Goal: Check status: Check status

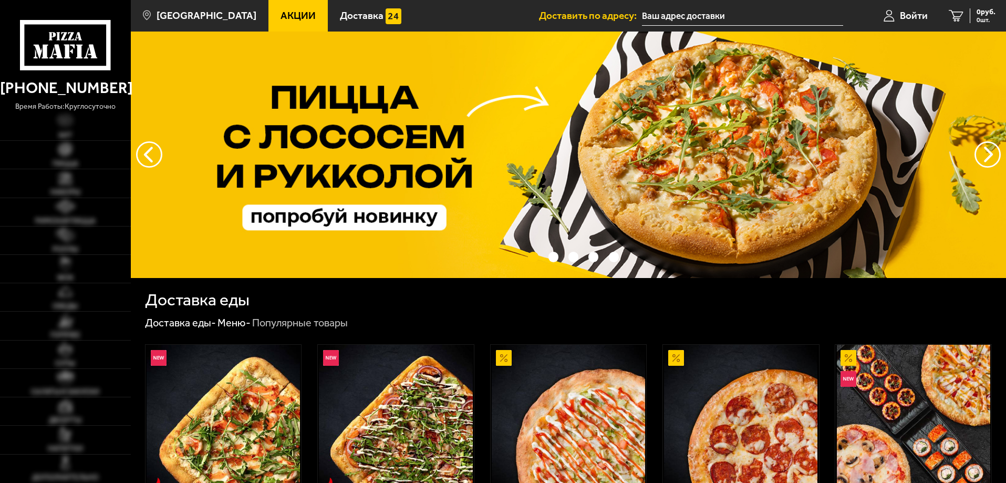
type input "[STREET_ADDRESS]"
click at [914, 12] on span "Войти" at bounding box center [914, 16] width 28 height 10
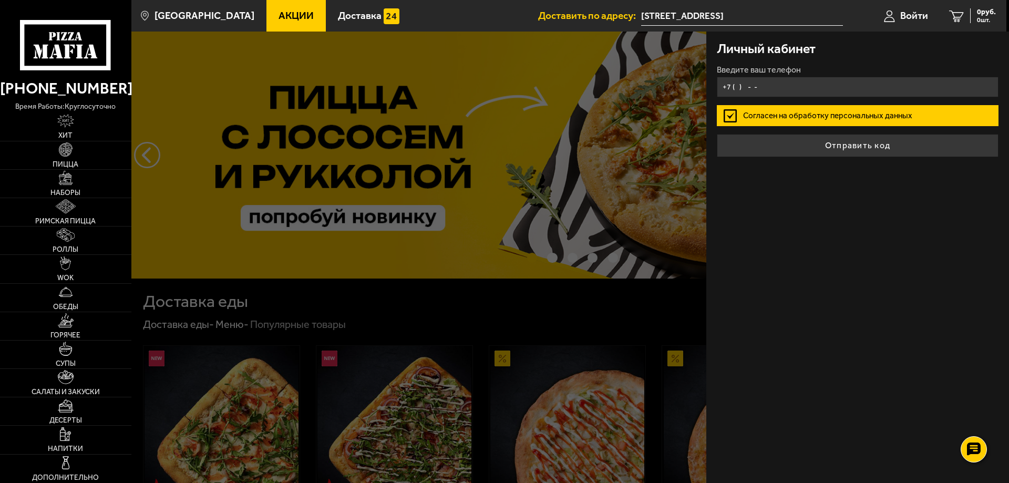
click at [749, 88] on input "+7 ( ) - -" at bounding box center [858, 87] width 282 height 20
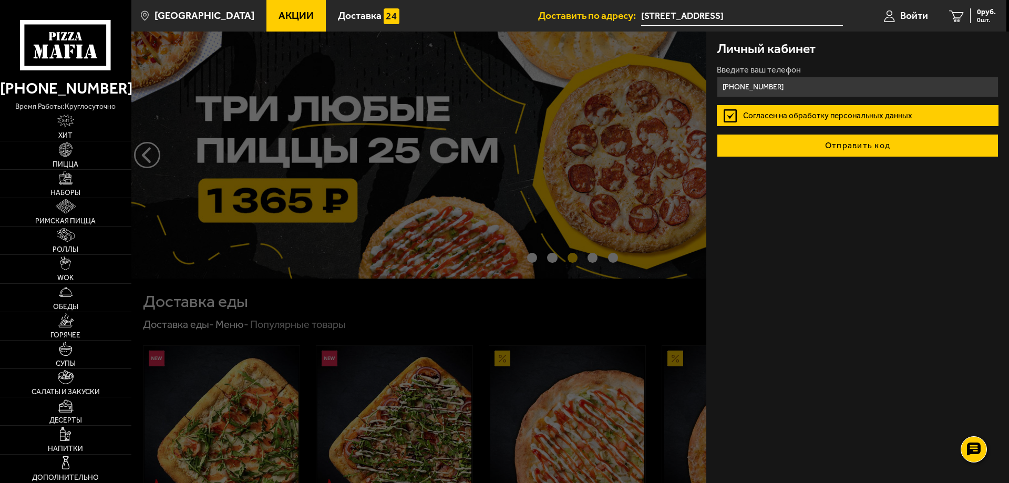
type input "[PHONE_NUMBER]"
click at [859, 151] on button "Отправить код" at bounding box center [858, 145] width 282 height 23
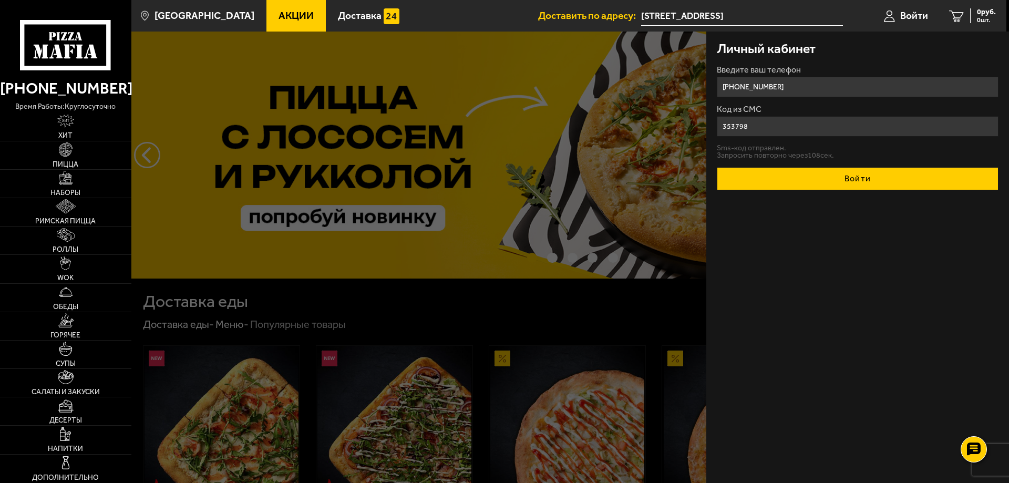
type input "353798"
click at [834, 182] on button "Войти" at bounding box center [858, 178] width 282 height 23
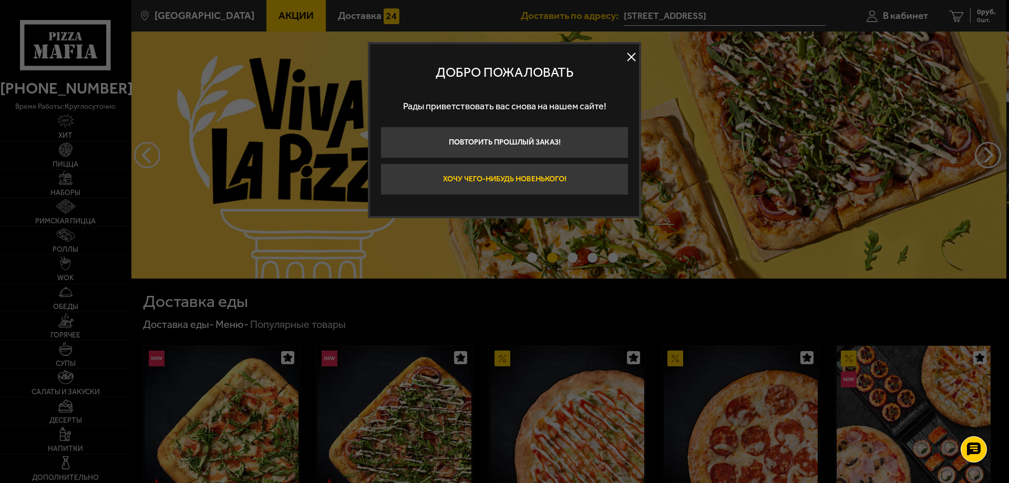
click at [583, 178] on button "Хочу чего-нибудь новенького!" at bounding box center [504, 179] width 248 height 32
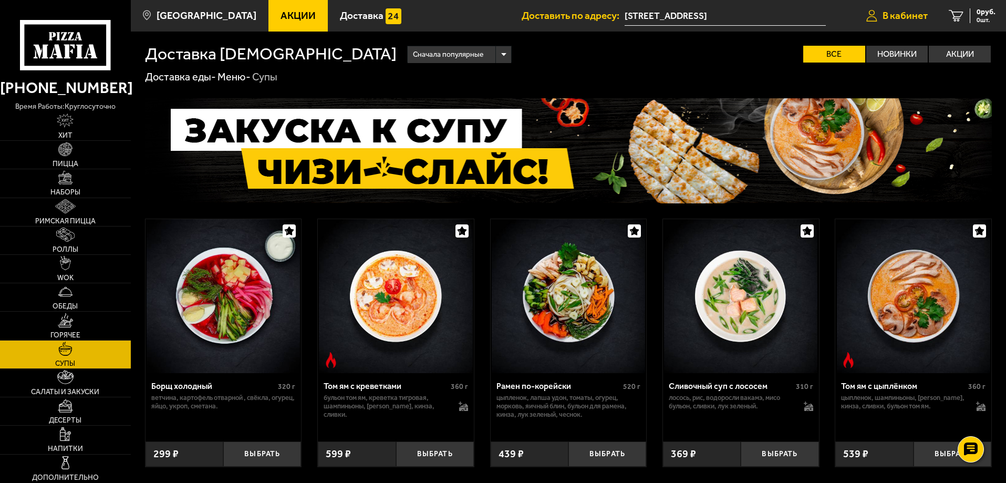
click at [907, 19] on span "В кабинет" at bounding box center [905, 16] width 45 height 10
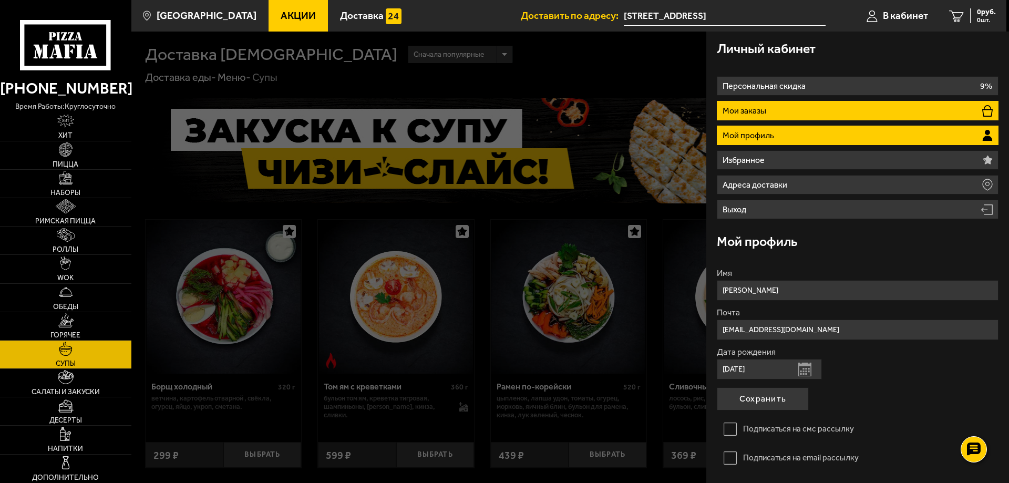
click at [821, 106] on li "Мои заказы" at bounding box center [858, 110] width 282 height 19
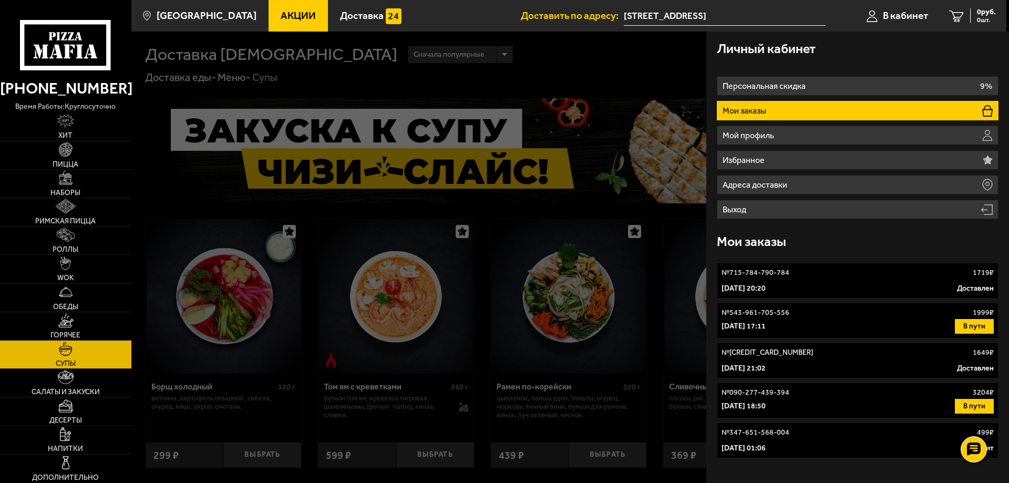
click at [819, 277] on div "№ 715-784-790-784 1719 ₽" at bounding box center [857, 272] width 272 height 11
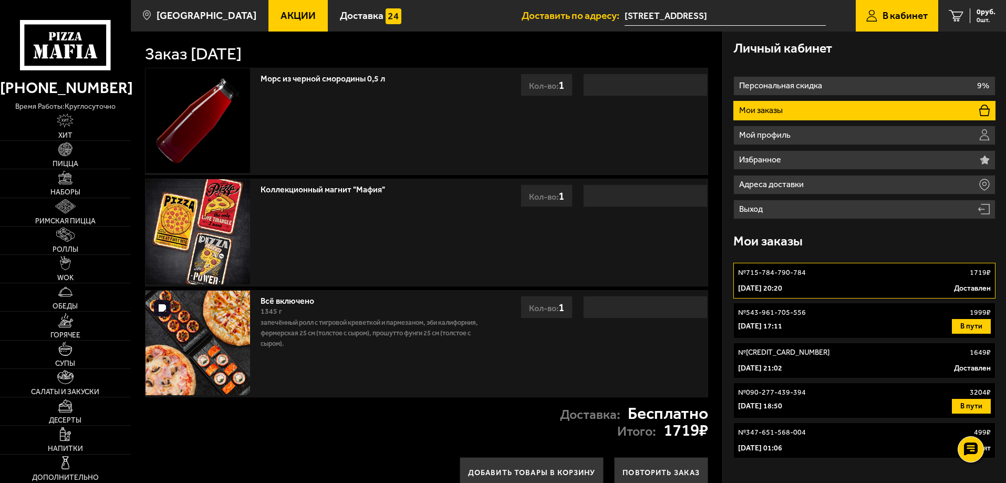
click at [216, 340] on img at bounding box center [198, 343] width 105 height 105
click at [784, 320] on div "[DATE] 17:11 В пути" at bounding box center [864, 326] width 253 height 15
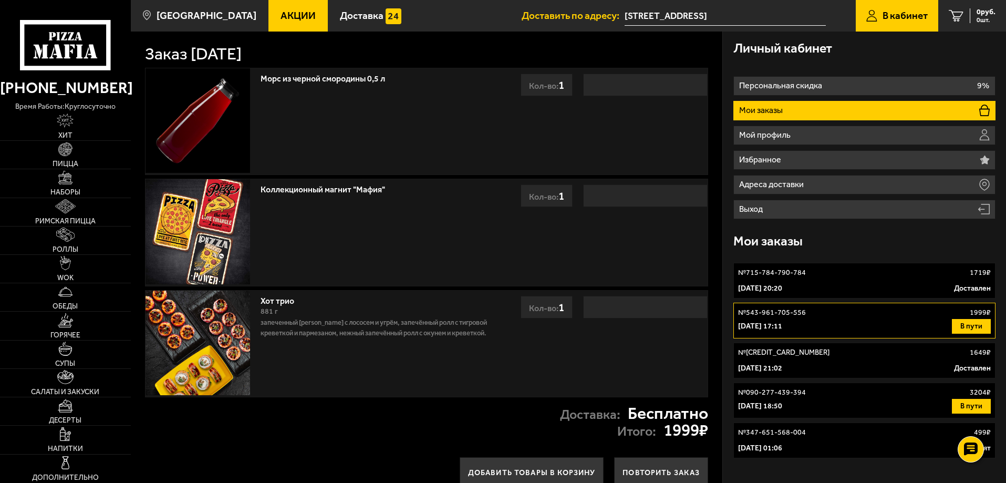
click at [778, 273] on p "№ 715-784-790-784" at bounding box center [772, 272] width 68 height 11
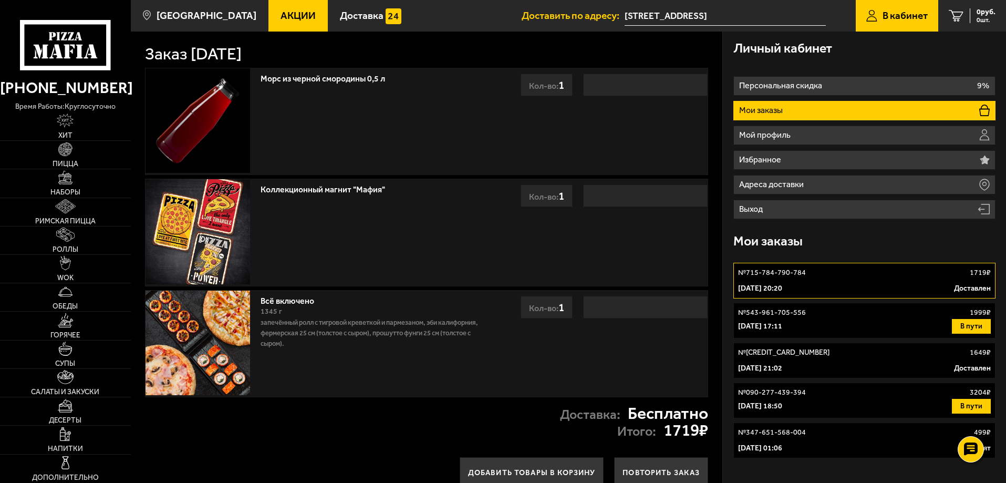
click at [777, 310] on p "№ 543-961-705-556" at bounding box center [772, 312] width 68 height 11
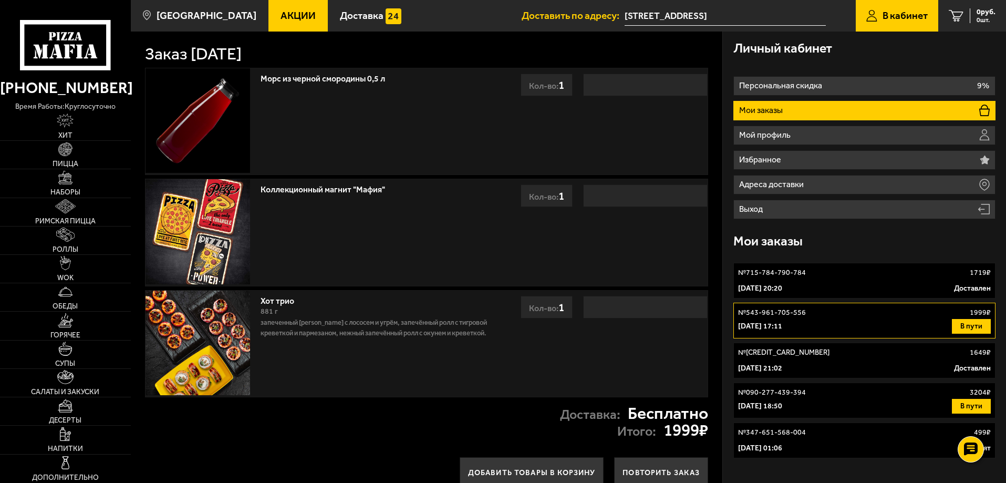
click at [778, 357] on link "№ 613-022-837-397 1649 ₽ [DATE] 21:02 Доставлен" at bounding box center [864, 361] width 262 height 36
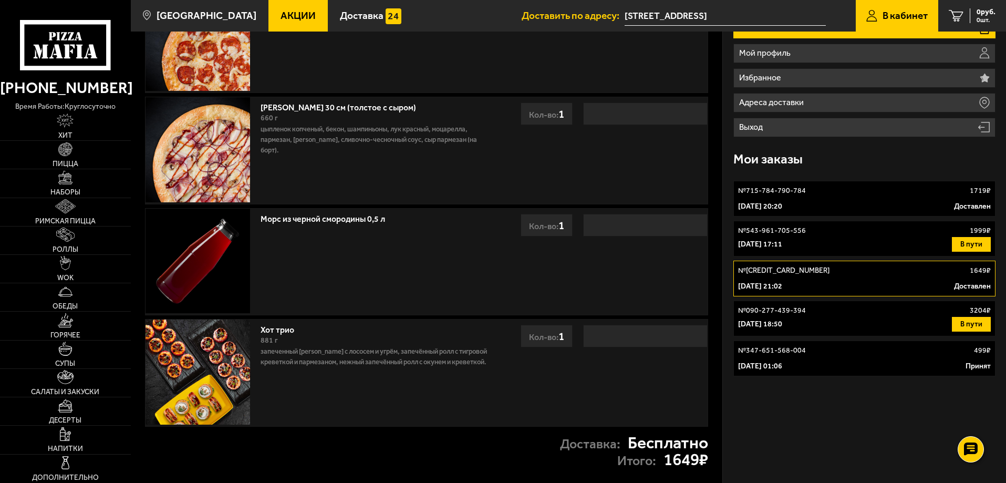
scroll to position [105, 0]
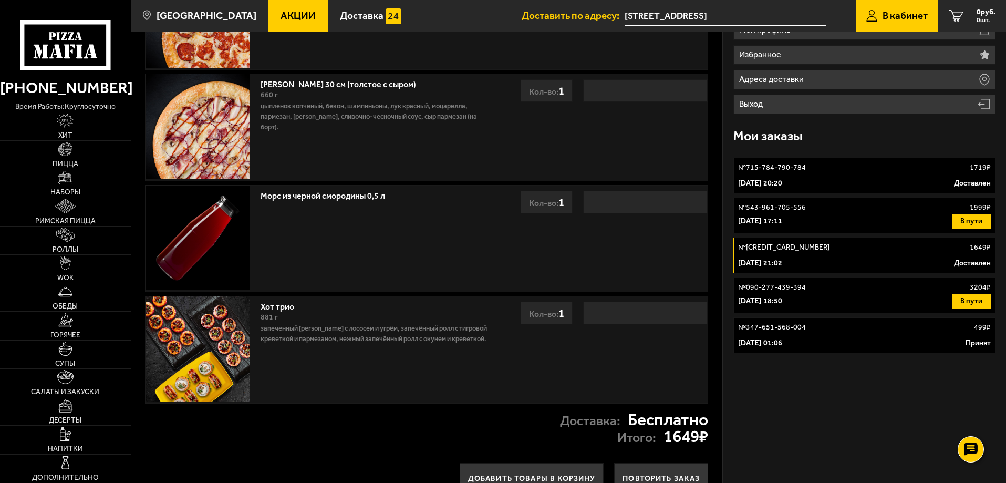
click at [781, 290] on p "№ 090-277-439-394" at bounding box center [772, 287] width 68 height 11
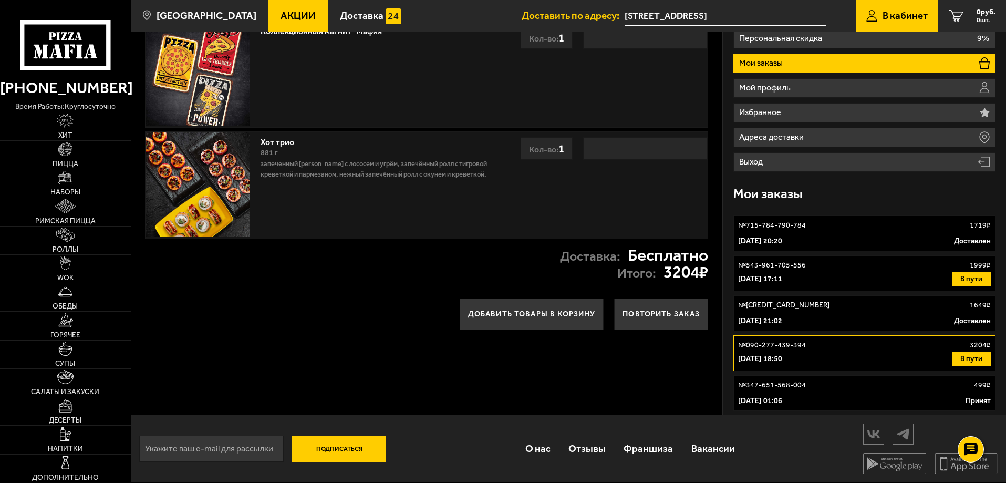
scroll to position [47, 0]
click at [776, 390] on p "№ 347-651-568-004" at bounding box center [772, 385] width 68 height 11
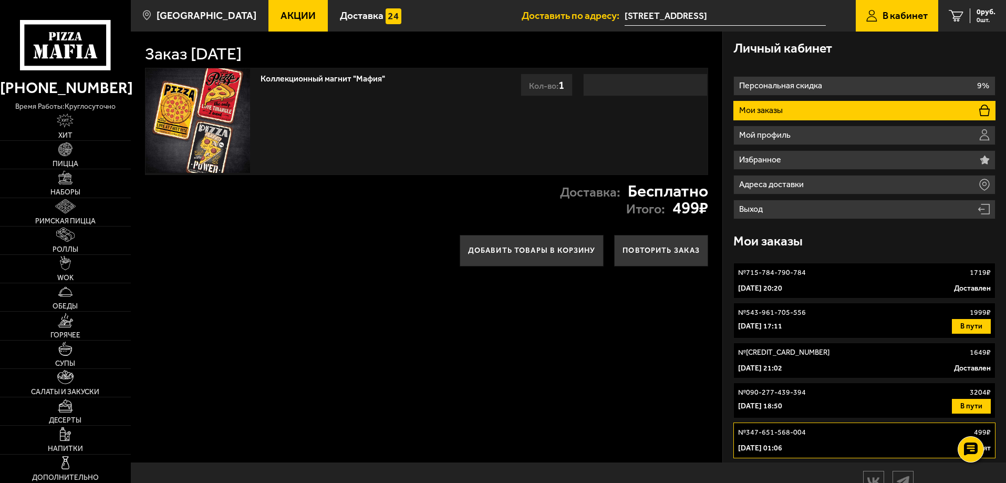
click at [784, 279] on link "№ 715-784-790-784 1719 ₽ [DATE] 20:20 Доставлен" at bounding box center [864, 281] width 262 height 36
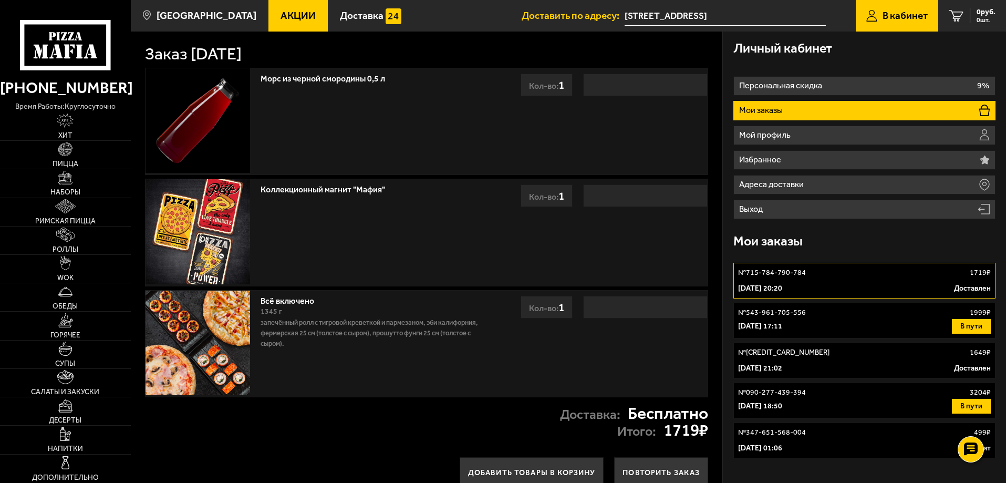
click at [64, 45] on icon at bounding box center [65, 45] width 90 height 50
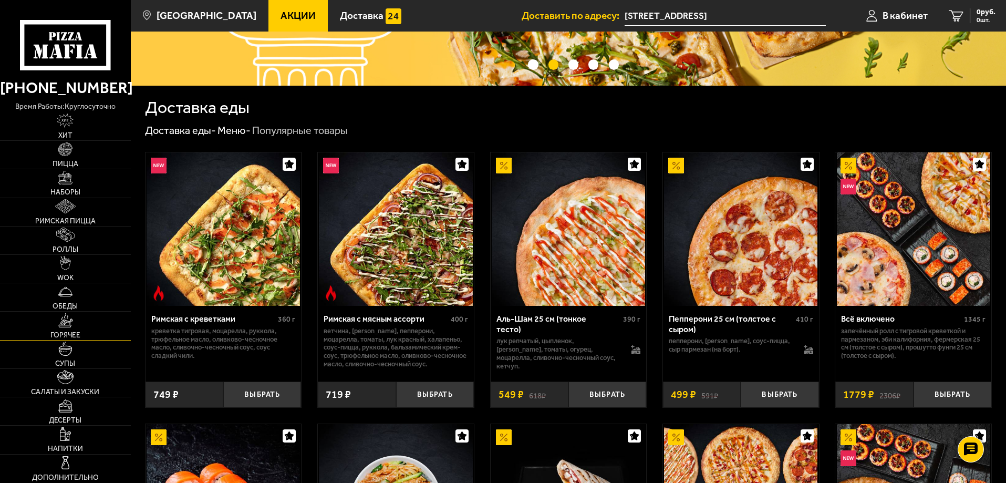
scroll to position [210, 0]
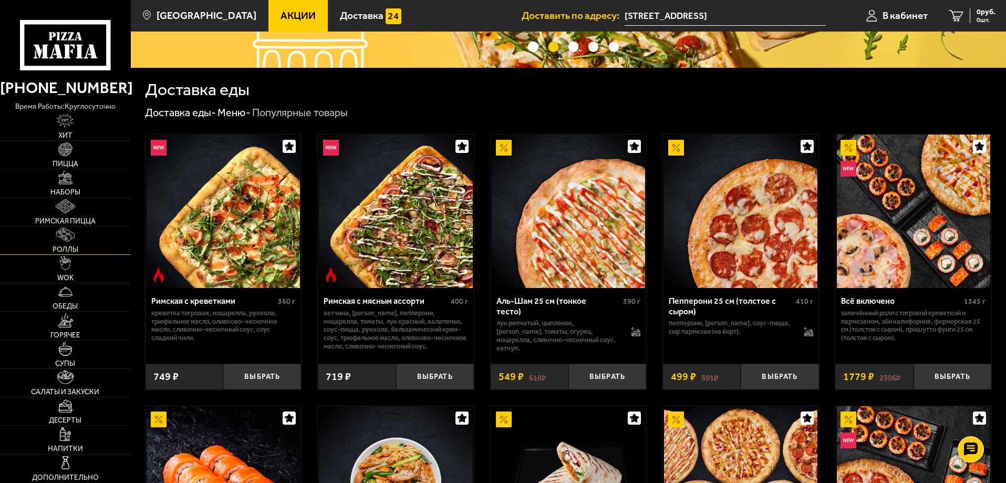
click at [61, 243] on link "Роллы" at bounding box center [65, 240] width 131 height 28
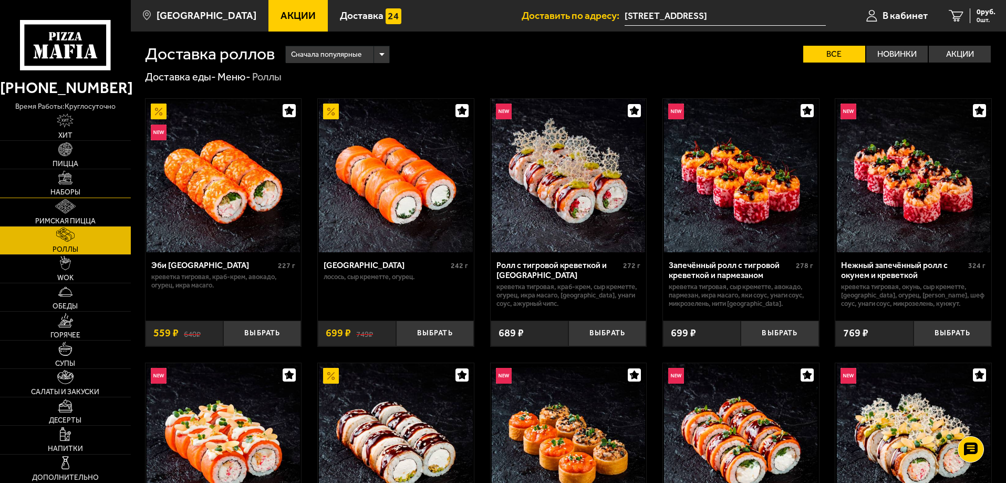
click at [67, 179] on img at bounding box center [65, 178] width 14 height 14
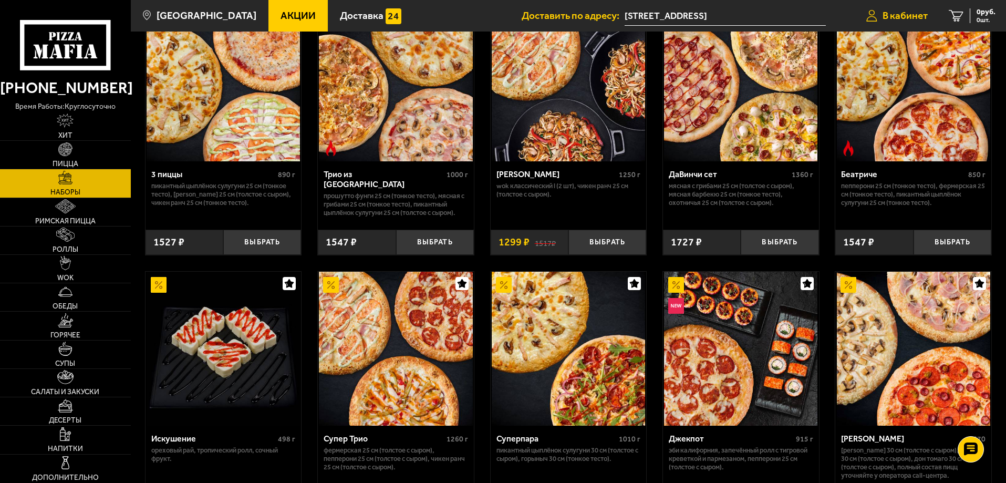
scroll to position [353, 0]
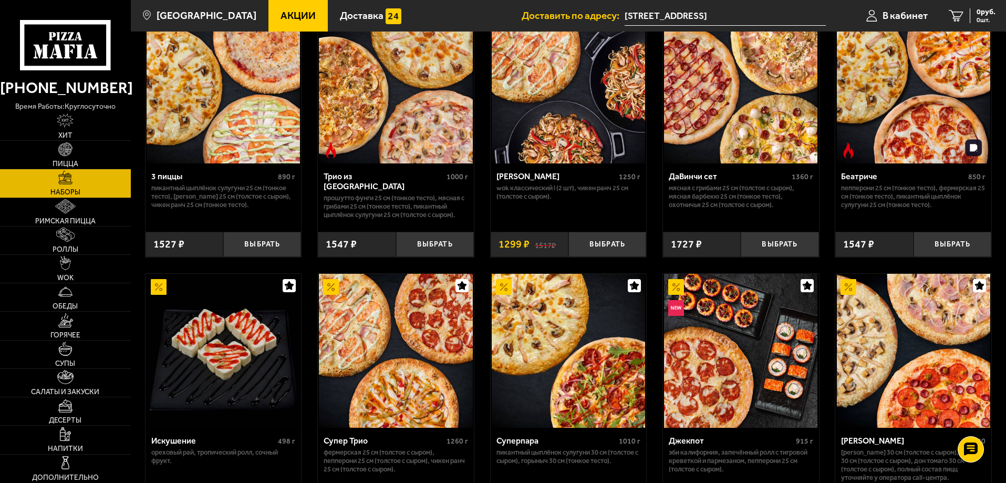
drag, startPoint x: 898, startPoint y: 17, endPoint x: 942, endPoint y: 220, distance: 207.5
click at [942, 220] on div "Беатриче 850 г Пепперони 25 см (тонкое тесто), Фермерская 25 см (тонкое тесто),…" at bounding box center [913, 193] width 156 height 60
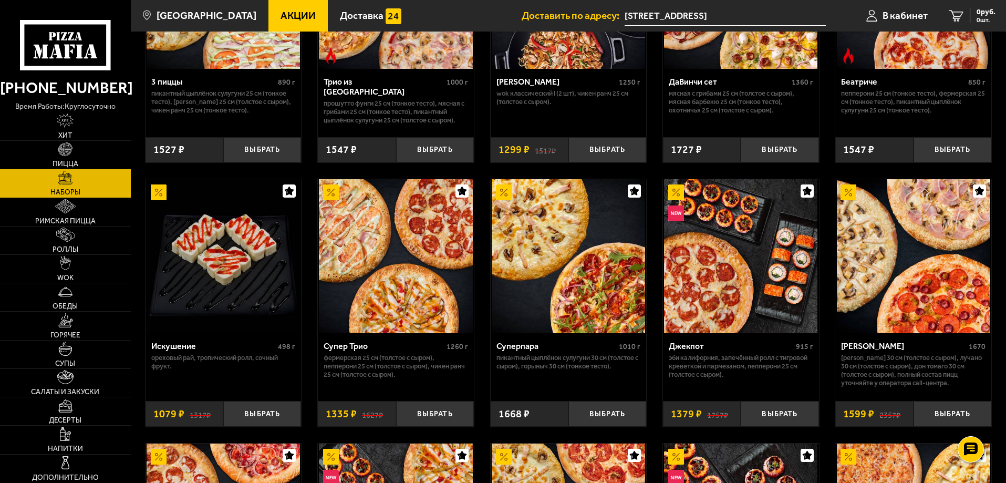
scroll to position [360, 0]
